Goal: Communication & Community: Answer question/provide support

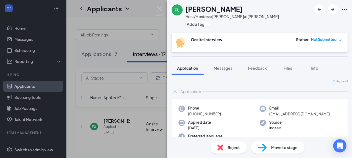
scroll to position [138, 0]
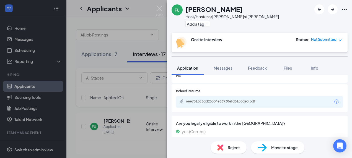
click at [190, 100] on div "6ee7518c3dd25304e33938efd6188de0.pdf" at bounding box center [224, 101] width 77 height 4
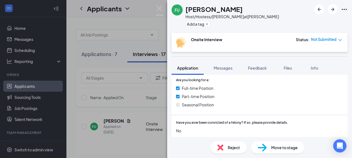
scroll to position [28, 0]
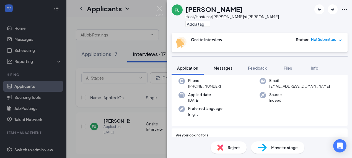
click at [226, 69] on span "Messages" at bounding box center [222, 68] width 19 height 5
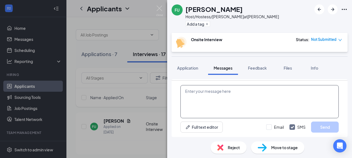
scroll to position [259, 0]
click at [206, 96] on textarea at bounding box center [259, 101] width 158 height 33
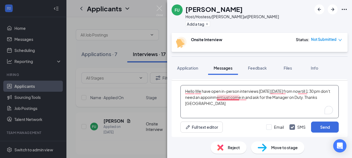
click at [233, 98] on textarea "Hello We have open in-person interviews [DATE] [DATE] from now till 1:30 pm don…" at bounding box center [259, 101] width 158 height 33
click at [233, 103] on textarea "Hello We have open in-person interviews [DATE] [DATE] from now till 1:30 pm don…" at bounding box center [259, 101] width 158 height 33
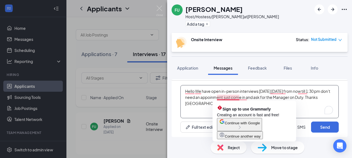
drag, startPoint x: 226, startPoint y: 98, endPoint x: 223, endPoint y: 97, distance: 2.8
click at [223, 97] on textarea "Hello We have open in-person interviews [DATE] [DATE] from now till 1:30 pm don…" at bounding box center [259, 101] width 158 height 33
click at [234, 97] on textarea "Hello We have open in-person interviews [DATE] [DATE] from now till 1:30 pm don…" at bounding box center [259, 101] width 158 height 33
click at [232, 99] on textarea "Hello We have open in-person interviews [DATE] [DATE] from now till 1:30 pm don…" at bounding box center [259, 101] width 158 height 33
drag, startPoint x: 206, startPoint y: 102, endPoint x: 212, endPoint y: 104, distance: 6.8
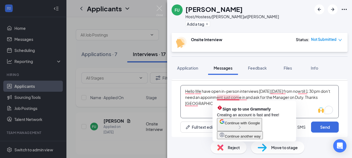
click at [206, 102] on textarea "Hello We have open in-person interviews [DATE] [DATE] from now till 1:30 pm don…" at bounding box center [259, 101] width 158 height 33
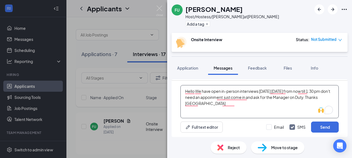
click at [213, 104] on textarea "Hello We have open in-person interviews [DATE] [DATE] from now till 1:30 pm don…" at bounding box center [259, 101] width 158 height 33
click at [236, 107] on textarea "Hello We have open in-person interviews [DATE] [DATE] from now till 1:30 pm don…" at bounding box center [259, 101] width 158 height 33
drag, startPoint x: 213, startPoint y: 110, endPoint x: 219, endPoint y: 109, distance: 5.9
click at [214, 110] on textarea "Hello We have open in-person interviews [DATE] [DATE] from now till 1:30 pm don…" at bounding box center [259, 101] width 158 height 33
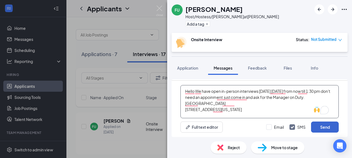
type textarea "Hello We have open in-person interviews [DATE] [DATE] from now till 1:30 pm don…"
click at [320, 130] on button "Send" at bounding box center [325, 127] width 28 height 11
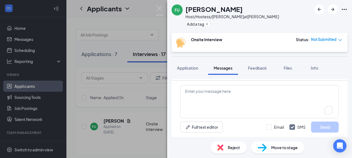
scroll to position [325, 0]
drag, startPoint x: 228, startPoint y: 66, endPoint x: 223, endPoint y: 68, distance: 5.0
click at [228, 66] on span "Messages" at bounding box center [222, 68] width 19 height 5
click at [196, 69] on span "Application" at bounding box center [187, 68] width 21 height 5
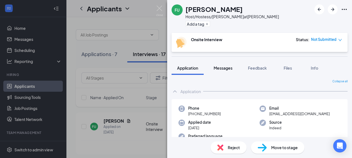
click at [219, 69] on span "Messages" at bounding box center [222, 68] width 19 height 5
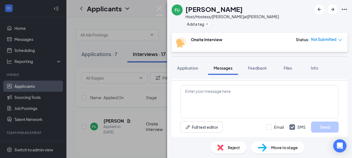
scroll to position [309, 0]
click at [231, 83] on div "Full text editor Email SMS Send" at bounding box center [259, 109] width 176 height 56
click at [351, 79] on div "Load earlier interactions (about 2 more) Workstream sent automated email to [PE…" at bounding box center [259, 106] width 185 height 62
drag, startPoint x: 352, startPoint y: 75, endPoint x: 349, endPoint y: 70, distance: 5.3
click at [349, 70] on div "FU [PERSON_NAME] Host/Hostess/[PERSON_NAME] at [GEOGRAPHIC_DATA] Add a tag Onsi…" at bounding box center [259, 79] width 185 height 158
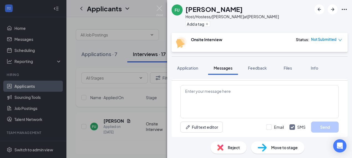
click at [16, 30] on div "FU [PERSON_NAME] Host/Hostess/[PERSON_NAME] at [GEOGRAPHIC_DATA] Add a tag Onsi…" at bounding box center [176, 79] width 352 height 158
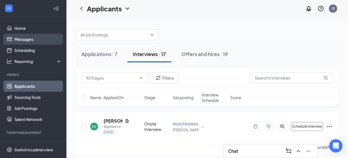
click at [20, 38] on link "Messages" at bounding box center [37, 39] width 47 height 11
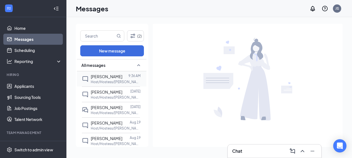
click at [101, 80] on p "Host/Hostess/[PERSON_NAME] at [GEOGRAPHIC_DATA]" at bounding box center [116, 82] width 50 height 5
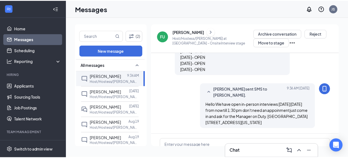
scroll to position [44, 0]
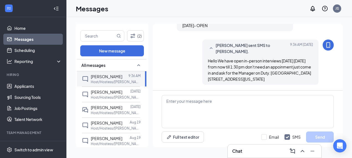
click at [24, 38] on link "Messages" at bounding box center [37, 39] width 47 height 11
click at [24, 32] on link "Home" at bounding box center [37, 28] width 47 height 11
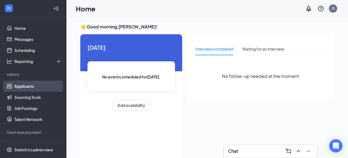
click at [24, 90] on link "Applicants" at bounding box center [37, 86] width 47 height 11
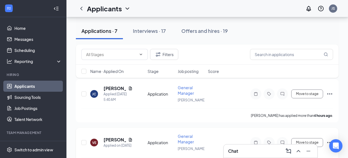
scroll to position [55, 0]
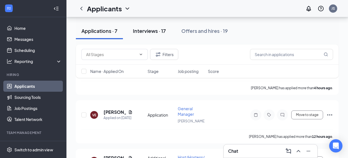
click at [158, 30] on div "Interviews · 17" at bounding box center [149, 30] width 33 height 7
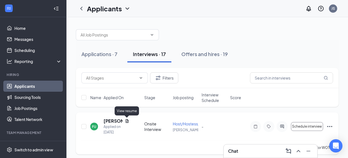
click at [128, 121] on icon "Document" at bounding box center [127, 121] width 4 height 4
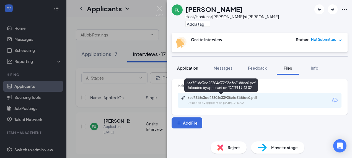
click at [197, 70] on span "Application" at bounding box center [187, 68] width 21 height 5
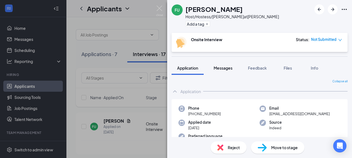
click at [215, 67] on span "Messages" at bounding box center [222, 68] width 19 height 5
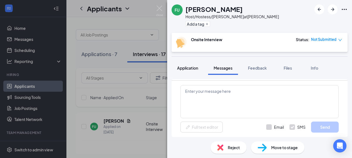
click at [202, 68] on button "Application" at bounding box center [187, 68] width 32 height 14
click at [196, 69] on span "Application" at bounding box center [187, 68] width 21 height 5
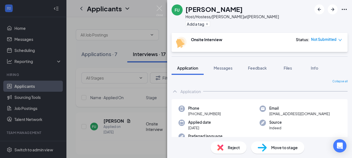
click at [196, 73] on button "Application" at bounding box center [187, 68] width 32 height 14
click at [163, 11] on div "FU Fabian Urbalejo Host/Hostess/Busser at Weatherford Add a tag Onsite Intervie…" at bounding box center [176, 79] width 352 height 158
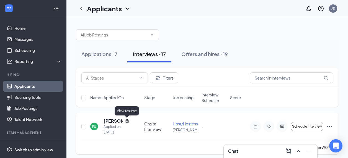
click at [128, 122] on icon "Document" at bounding box center [127, 121] width 4 height 4
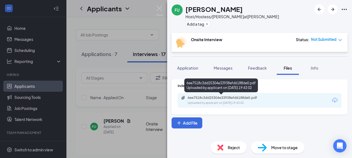
click at [213, 93] on div "6ee7518c3dd25304e33938efd6188de0.pdf Uploaded by applicant on Aug 25, 2025 at 1…" at bounding box center [221, 87] width 74 height 16
click at [212, 100] on div "6ee7518c3dd25304e33938efd6188de0.pdf Uploaded by applicant on Aug 25, 2025 at 1…" at bounding box center [226, 101] width 90 height 10
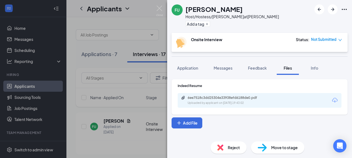
click at [157, 14] on img at bounding box center [159, 11] width 7 height 11
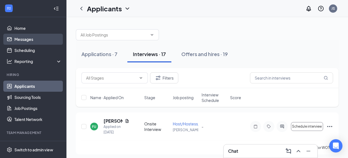
click at [39, 39] on link "Messages" at bounding box center [37, 39] width 47 height 11
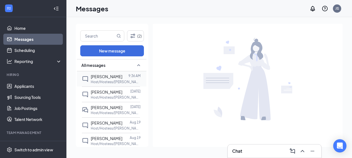
click at [118, 81] on p "Host/Hostess/[PERSON_NAME] at [GEOGRAPHIC_DATA]" at bounding box center [116, 82] width 50 height 5
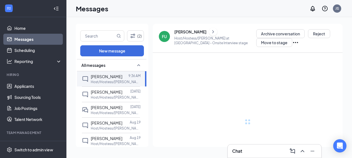
scroll to position [44, 0]
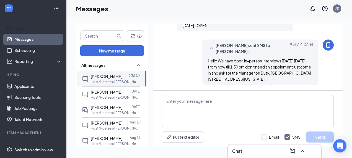
drag, startPoint x: 23, startPoint y: 31, endPoint x: 30, endPoint y: 20, distance: 13.1
click at [23, 31] on link "Home" at bounding box center [37, 28] width 47 height 11
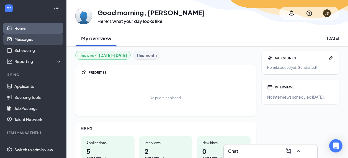
click at [23, 41] on link "Messages" at bounding box center [37, 39] width 47 height 11
